Goal: Task Accomplishment & Management: Use online tool/utility

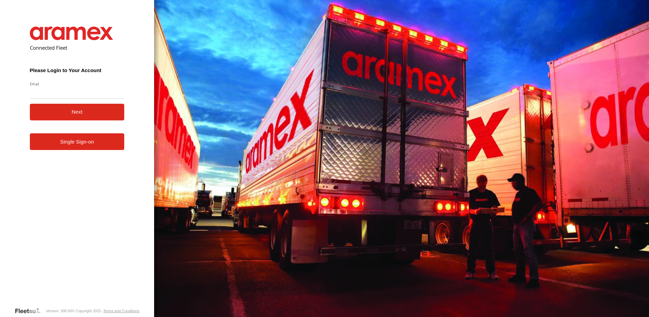
click at [89, 147] on link "Single Sign-on" at bounding box center [77, 141] width 95 height 17
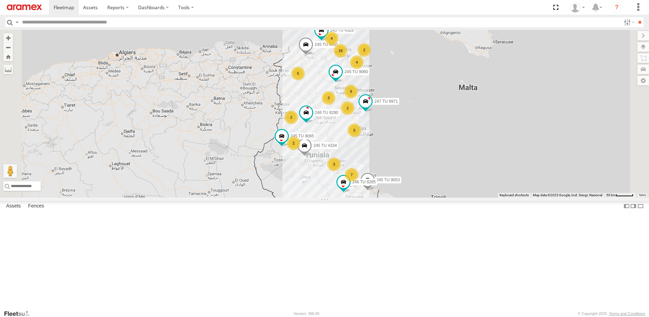
click at [361, 137] on div "5" at bounding box center [355, 130] width 14 height 14
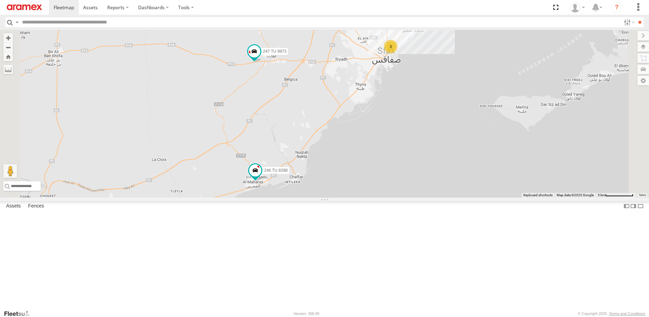
click at [398, 53] on div "3" at bounding box center [391, 47] width 14 height 14
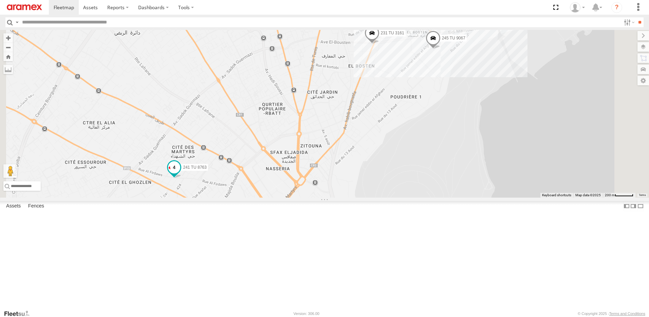
click at [180, 173] on span at bounding box center [174, 167] width 12 height 12
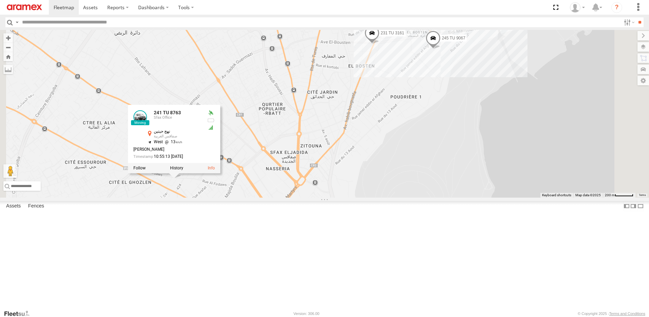
click at [291, 197] on div "245 TU 4334 245 TU 9053 245 TU 4331 245 TU 9065 246 TU 8280 245 TU 9060 247 TU …" at bounding box center [324, 113] width 649 height 167
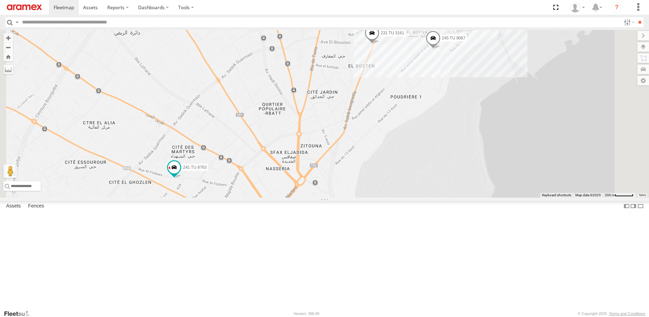
click at [380, 44] on span at bounding box center [372, 34] width 15 height 18
click at [431, 130] on div "245 TU 4334 245 TU 9053 245 TU 4331 245 TU 9065 246 TU 8280 245 TU 9060 247 TU …" at bounding box center [324, 113] width 649 height 167
click at [441, 49] on span at bounding box center [433, 40] width 15 height 18
click at [483, 135] on div "245 TU 4334 245 TU 9053 245 TU 4331 245 TU 9065 246 TU 8280 245 TU 9060 247 TU …" at bounding box center [324, 113] width 649 height 167
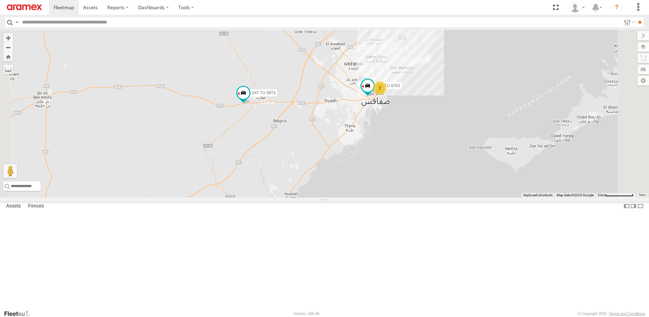
click at [251, 218] on span at bounding box center [244, 212] width 12 height 12
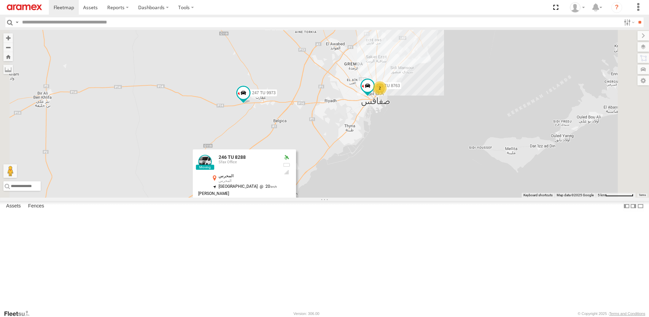
click at [261, 197] on div "245 TU 4334 245 TU 9053 245 TU 4331 245 TU 9065 246 TU 8280 245 TU 9060 247 TU …" at bounding box center [324, 113] width 649 height 167
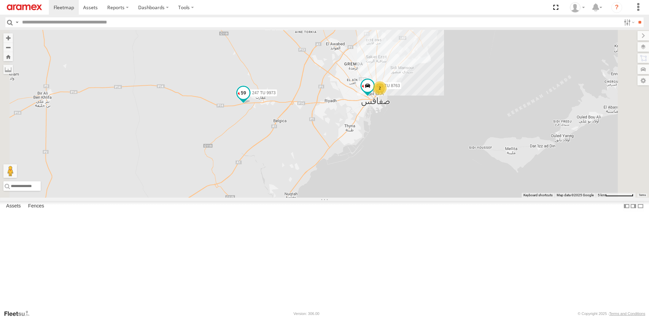
click at [250, 99] on span at bounding box center [243, 92] width 12 height 12
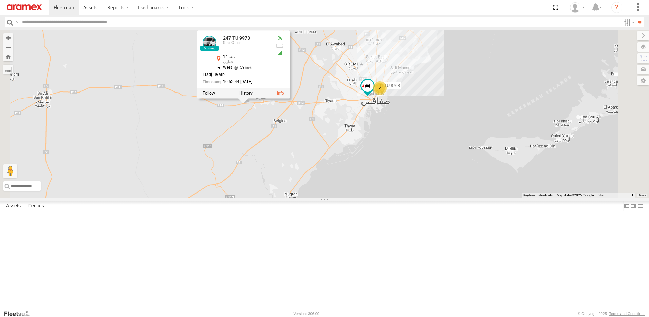
click at [314, 191] on div "245 TU 4334 245 TU 9053 245 TU 4331 245 TU 9065 246 TU 8280 245 TU 9060 247 TU …" at bounding box center [324, 113] width 649 height 167
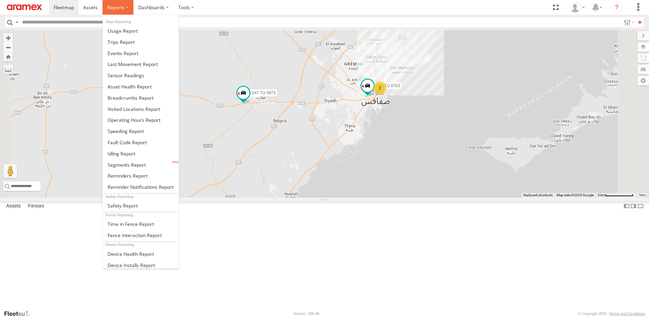
click at [110, 9] on span at bounding box center [115, 7] width 17 height 6
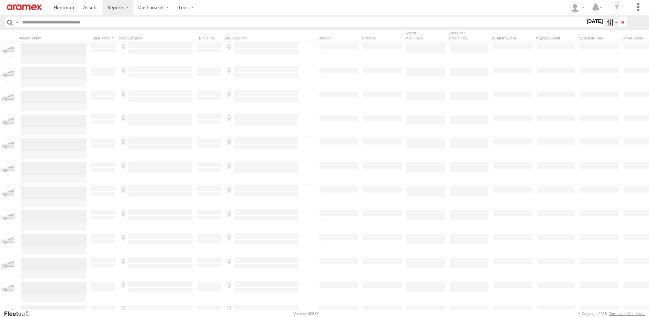
click at [611, 24] on label at bounding box center [612, 22] width 15 height 10
click at [0, 0] on span "Today" at bounding box center [0, 0] width 0 height 0
click at [0, 0] on span "Yesterday" at bounding box center [0, 0] width 0 height 0
click at [621, 22] on input "**" at bounding box center [623, 22] width 8 height 10
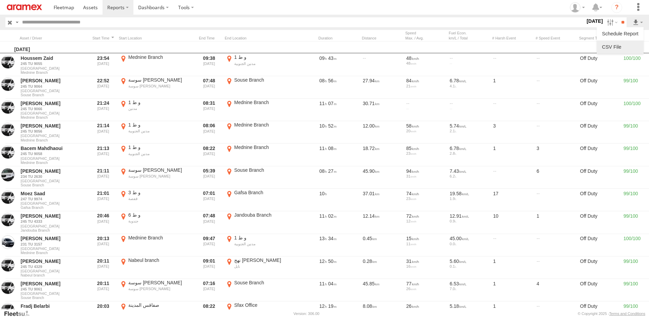
click at [629, 44] on link at bounding box center [620, 47] width 41 height 10
